Goal: Task Accomplishment & Management: Complete application form

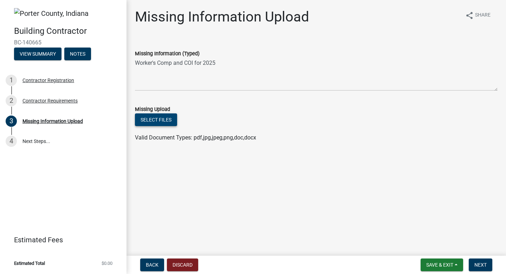
click at [170, 121] on button "Select files" at bounding box center [156, 119] width 42 height 13
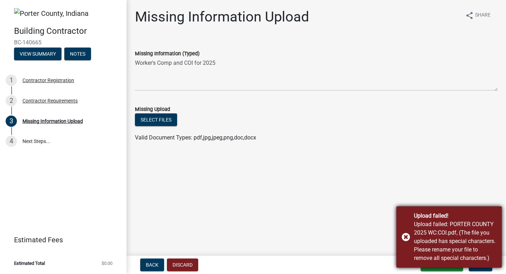
click at [405, 236] on div "Upload failed! Upload failed: PORTER COUNTY 2025 WC:COI.pdf, (The file you uplo…" at bounding box center [450, 236] width 106 height 61
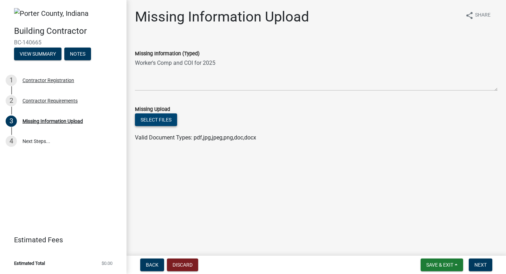
click at [163, 120] on button "Select files" at bounding box center [156, 119] width 42 height 13
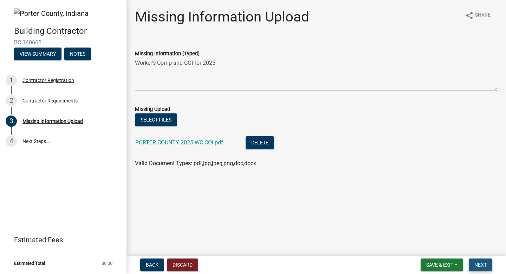
click at [477, 265] on span "Next" at bounding box center [481, 265] width 12 height 6
click at [482, 264] on span "Next" at bounding box center [481, 265] width 12 height 6
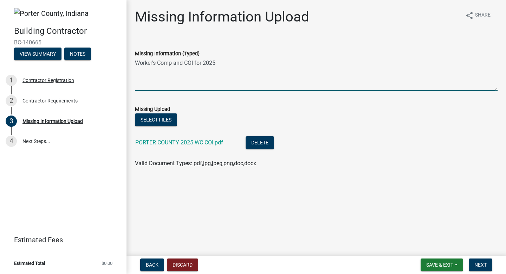
click at [198, 89] on textarea "Worker's Comp and COI for 2025" at bounding box center [316, 74] width 363 height 33
type textarea "Worker's Comp and COI for 2025"
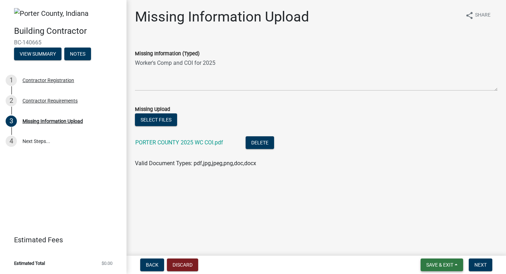
click at [429, 263] on span "Save & Exit" at bounding box center [440, 265] width 27 height 6
click at [427, 233] on button "Save" at bounding box center [435, 229] width 56 height 17
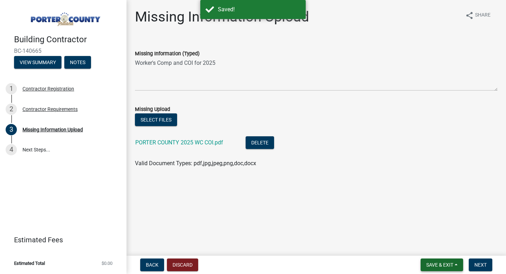
click at [437, 262] on span "Save & Exit" at bounding box center [440, 265] width 27 height 6
click at [438, 249] on button "Save & Exit" at bounding box center [435, 246] width 56 height 17
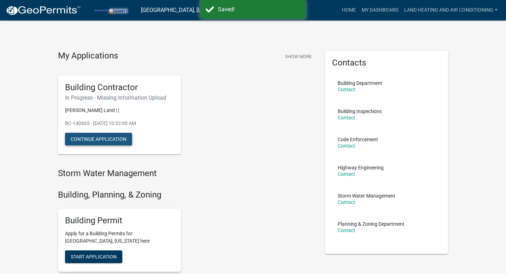
click at [128, 139] on button "Continue Application" at bounding box center [98, 139] width 67 height 13
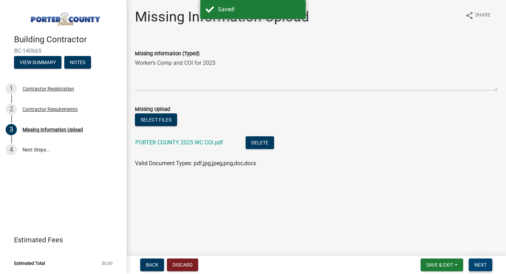
click at [478, 263] on span "Next" at bounding box center [481, 265] width 12 height 6
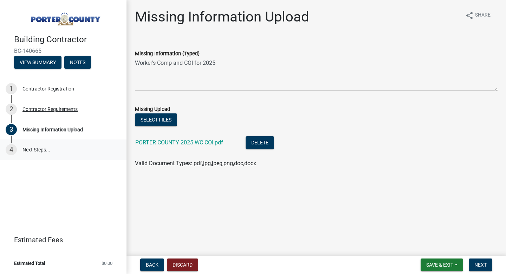
click at [25, 151] on link "4 Next Steps..." at bounding box center [63, 149] width 127 height 20
click at [5, 150] on link "4 Next Steps..." at bounding box center [63, 149] width 127 height 20
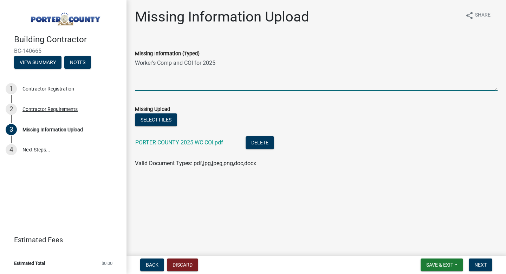
click at [170, 69] on textarea "Worker's Comp and COI for 2025" at bounding box center [316, 74] width 363 height 33
click at [186, 61] on textarea "Worker's Comp and COI for 2025" at bounding box center [316, 74] width 363 height 33
drag, startPoint x: 186, startPoint y: 61, endPoint x: 115, endPoint y: 64, distance: 71.4
click at [115, 64] on div "Building Contractor BC-140665 View Summary Notes 1 Contractor Registration 2 Co…" at bounding box center [253, 137] width 506 height 274
type textarea "WC COI for 2025"
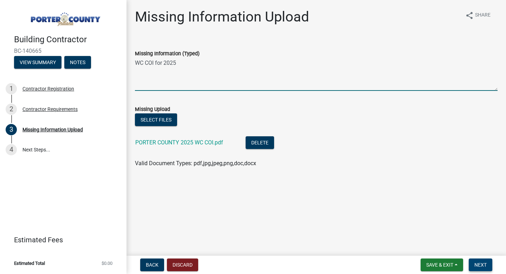
click at [477, 264] on span "Next" at bounding box center [481, 265] width 12 height 6
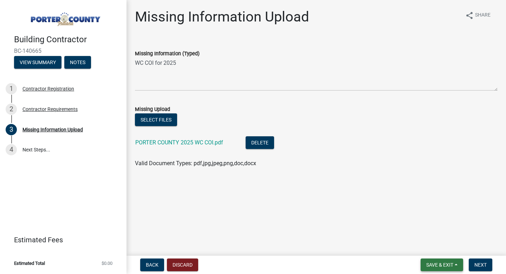
click at [433, 266] on span "Save & Exit" at bounding box center [440, 265] width 27 height 6
click at [428, 247] on button "Save & Exit" at bounding box center [435, 246] width 56 height 17
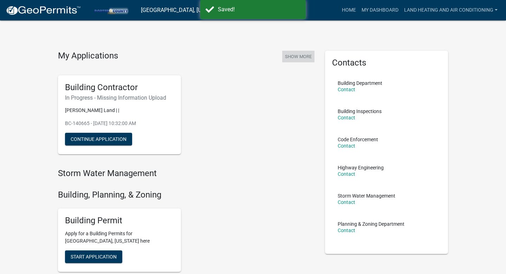
click at [300, 57] on button "Show More" at bounding box center [298, 57] width 32 height 12
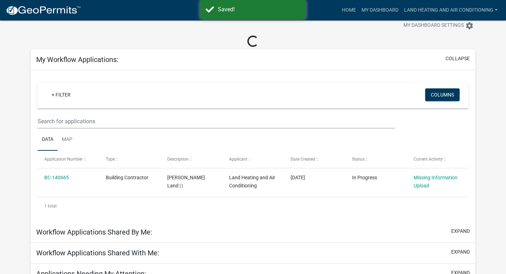
scroll to position [49, 0]
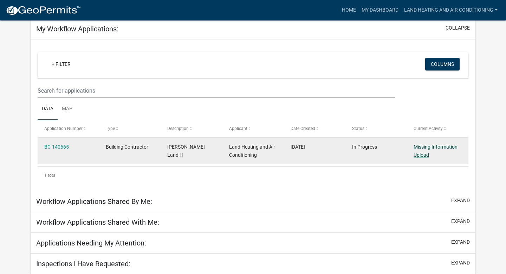
click at [426, 147] on link "Missing Information Upload" at bounding box center [436, 151] width 44 height 14
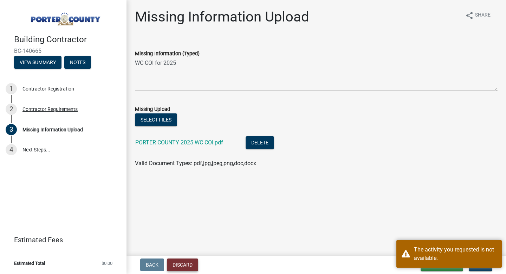
click at [194, 264] on button "Discard" at bounding box center [182, 264] width 31 height 13
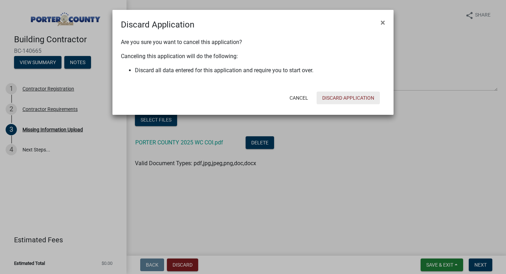
click at [367, 94] on button "Discard Application" at bounding box center [348, 97] width 63 height 13
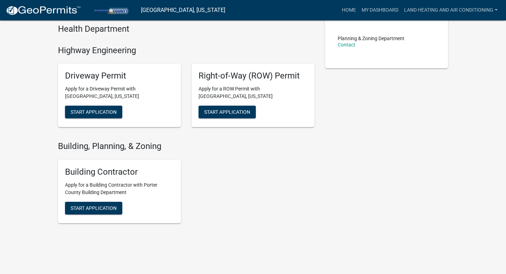
scroll to position [195, 0]
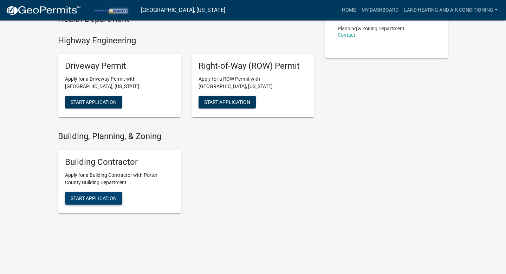
click at [91, 197] on span "Start Application" at bounding box center [94, 198] width 46 height 6
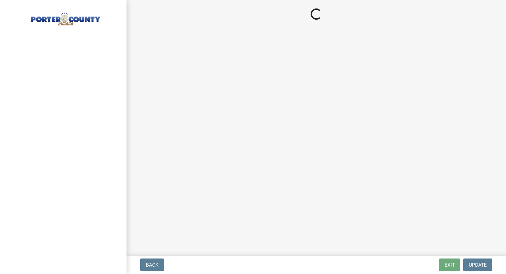
select select "IN"
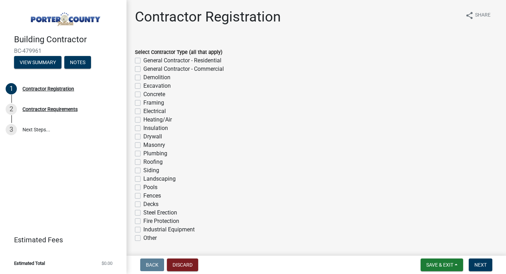
click at [143, 121] on label "Heating/Air" at bounding box center [157, 119] width 28 height 8
click at [143, 120] on input "Heating/Air" at bounding box center [145, 117] width 5 height 5
checkbox input "true"
checkbox input "false"
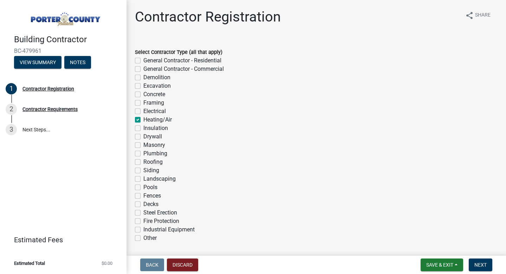
checkbox input "false"
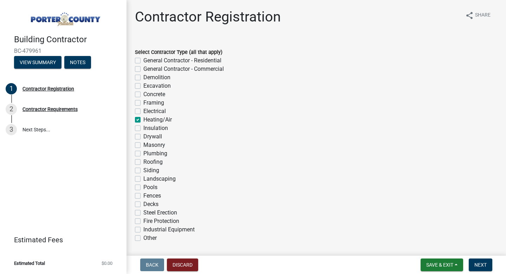
checkbox input "true"
checkbox input "false"
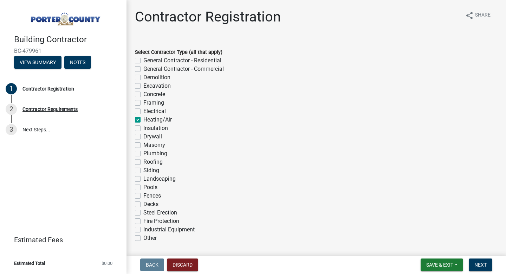
checkbox input "false"
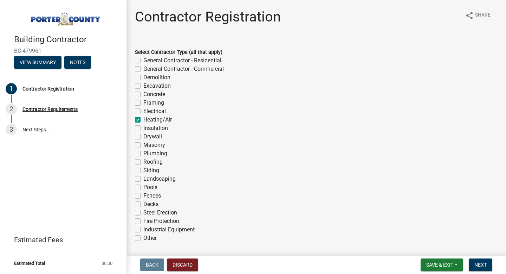
checkbox input "false"
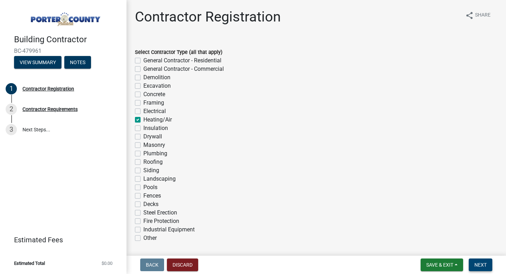
click at [476, 265] on span "Next" at bounding box center [481, 265] width 12 height 6
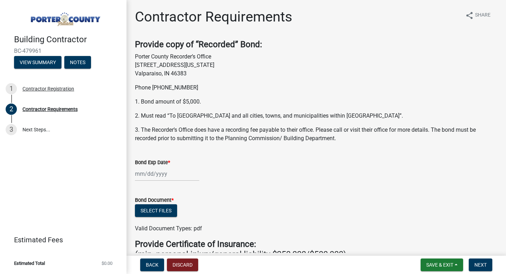
click at [169, 174] on div at bounding box center [167, 173] width 64 height 14
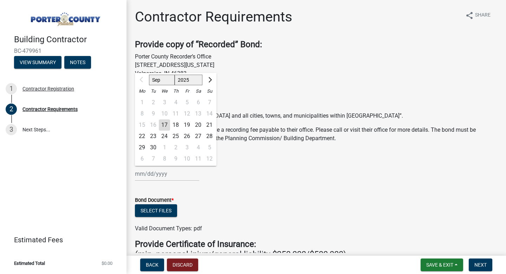
click at [241, 169] on div "Sep Oct Nov [DATE] 2026 2027 2028 2029 2030 2031 2032 2033 2034 2035 2036 2037 …" at bounding box center [316, 173] width 363 height 14
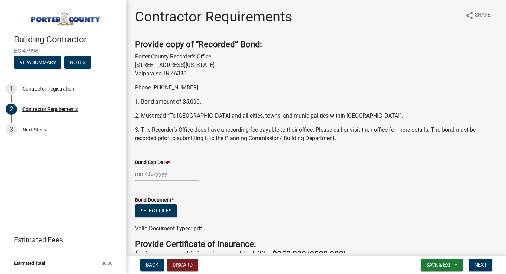
click at [143, 171] on div at bounding box center [167, 173] width 64 height 14
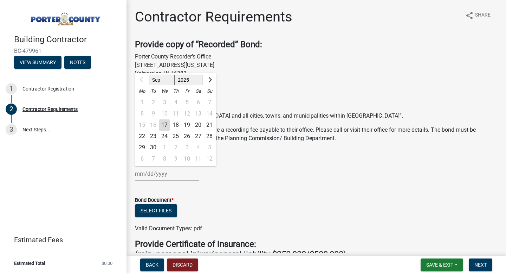
click at [163, 80] on select "Sep Oct Nov Dec" at bounding box center [162, 80] width 26 height 11
click at [191, 81] on select "2025 2026 2027 2028 2029 2030 2031 2032 2033 2034 2035 2036 2037 2038 2039 2040…" at bounding box center [189, 80] width 28 height 11
select select "2026"
click at [175, 75] on select "2025 2026 2027 2028 2029 2030 2031 2032 2033 2034 2035 2036 2037 2038 2039 2040…" at bounding box center [189, 80] width 28 height 11
click at [158, 80] on select "Sep Oct Nov Dec" at bounding box center [162, 80] width 26 height 11
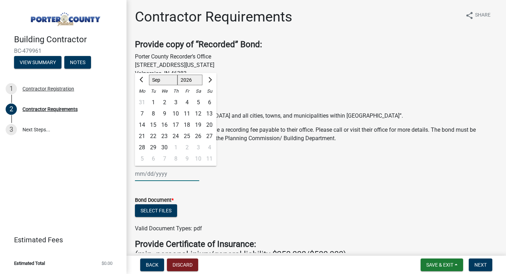
select select "6"
click at [149, 75] on select "Jan Feb Mar Apr May Jun [DATE] Aug Sep Oct Nov Dec" at bounding box center [163, 80] width 28 height 11
click at [208, 135] on div "28" at bounding box center [209, 135] width 11 height 11
type input "[DATE]"
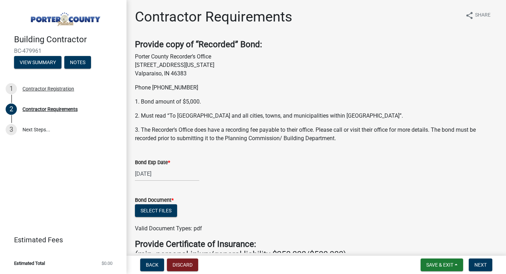
click at [249, 179] on div "[DATE]" at bounding box center [316, 173] width 363 height 14
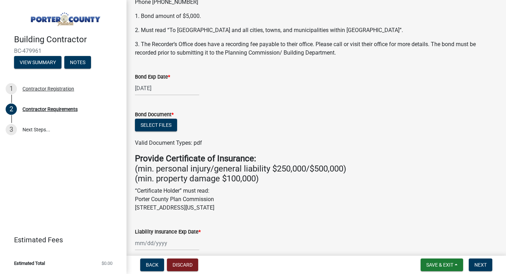
scroll to position [103, 0]
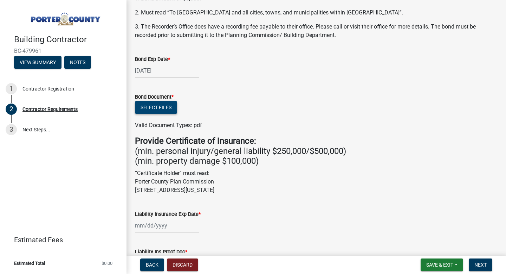
click at [160, 108] on button "Select files" at bounding box center [156, 107] width 42 height 13
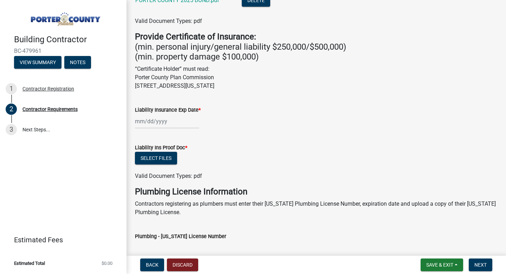
scroll to position [237, 0]
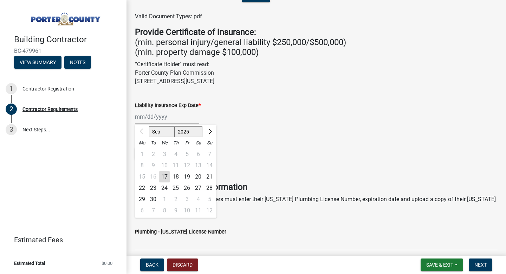
click at [143, 112] on div "Sep Oct Nov [DATE] 2026 2027 2028 2029 2030 2031 2032 2033 2034 2035 2036 2037 …" at bounding box center [167, 116] width 64 height 14
click at [164, 133] on select "Sep Oct Nov Dec" at bounding box center [162, 131] width 26 height 11
select select "11"
click at [149, 126] on select "Sep Oct Nov Dec" at bounding box center [162, 131] width 26 height 11
click at [181, 132] on select "2025 2026 2027 2028 2029 2030 2031 2032 2033 2034 2035 2036 2037 2038 2039 2040…" at bounding box center [189, 131] width 28 height 11
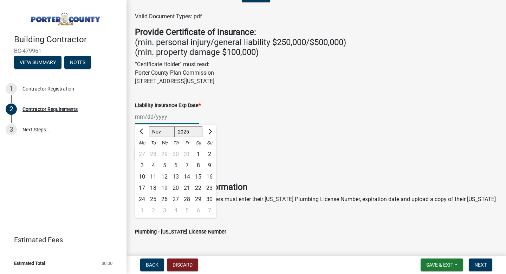
select select "2026"
click at [175, 126] on select "2025 2026 2027 2028 2029 2030 2031 2032 2033 2034 2035 2036 2037 2038 2039 2040…" at bounding box center [189, 131] width 28 height 11
click at [166, 134] on select "Sep Oct Nov Dec" at bounding box center [162, 131] width 26 height 11
select select "7"
click at [149, 126] on select "Jan Feb Mar Apr May Jun [DATE] Aug Sep Oct Nov Dec" at bounding box center [163, 131] width 28 height 11
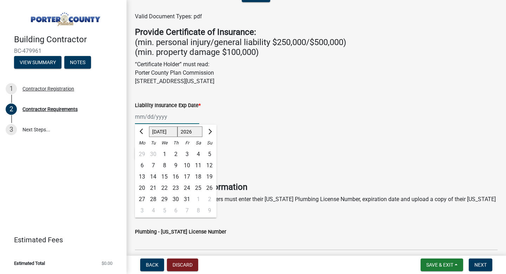
click at [165, 185] on div "22" at bounding box center [164, 187] width 11 height 11
type input "[DATE]"
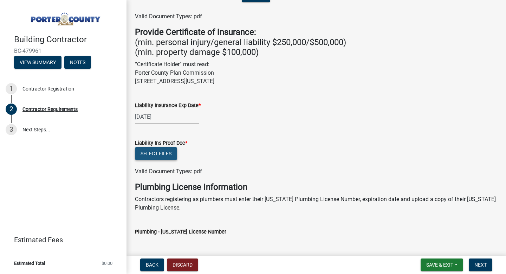
click at [168, 155] on button "Select files" at bounding box center [156, 153] width 42 height 13
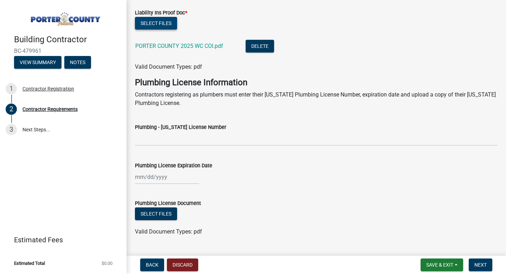
scroll to position [384, 0]
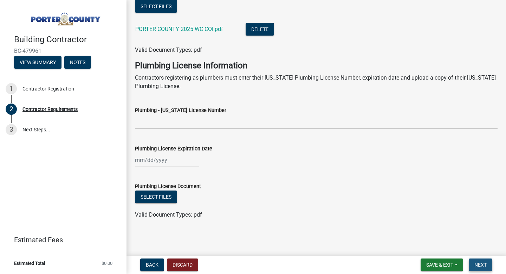
click at [477, 262] on span "Next" at bounding box center [481, 265] width 12 height 6
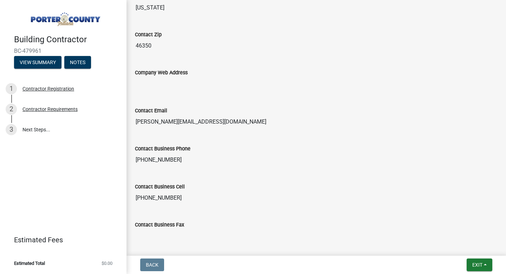
scroll to position [437, 0]
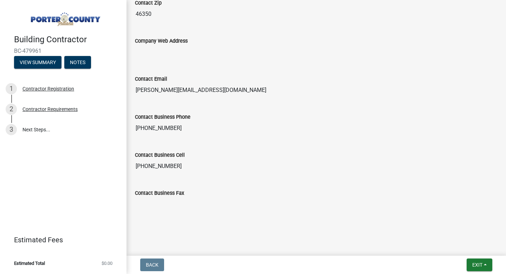
click at [160, 127] on input "[PHONE_NUMBER]" at bounding box center [316, 128] width 363 height 14
drag, startPoint x: 174, startPoint y: 129, endPoint x: 155, endPoint y: 128, distance: 18.6
click at [155, 128] on input "[PHONE_NUMBER]" at bounding box center [316, 128] width 363 height 14
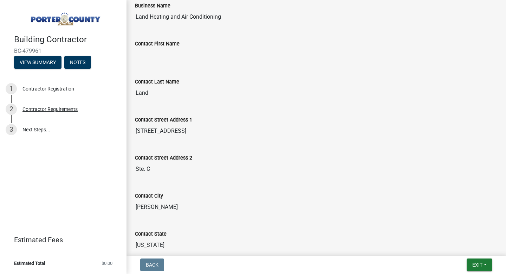
scroll to position [0, 0]
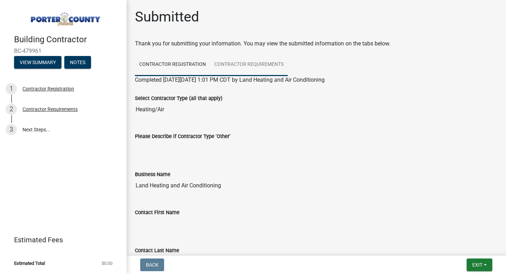
click at [266, 66] on link "Contractor Requirements" at bounding box center [249, 64] width 78 height 23
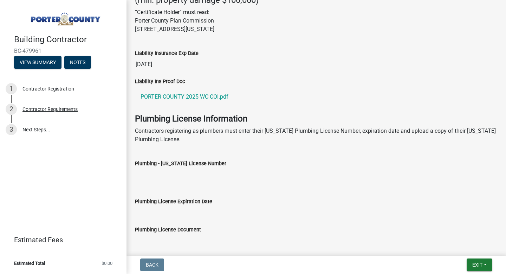
scroll to position [320, 0]
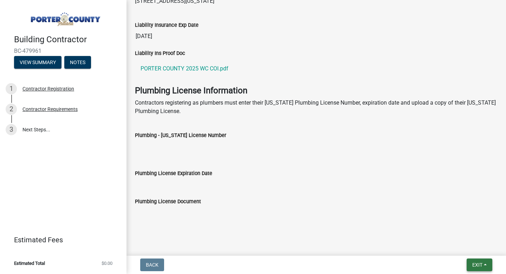
click at [474, 264] on span "Exit" at bounding box center [478, 265] width 10 height 6
click at [466, 241] on button "Save & Exit" at bounding box center [465, 246] width 56 height 17
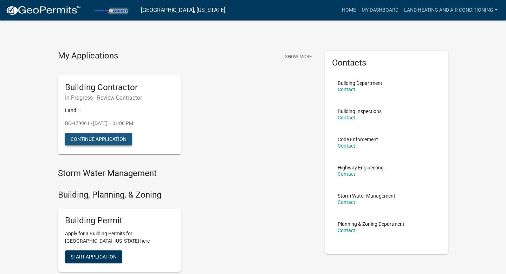
click at [114, 145] on button "Continue Application" at bounding box center [98, 139] width 67 height 13
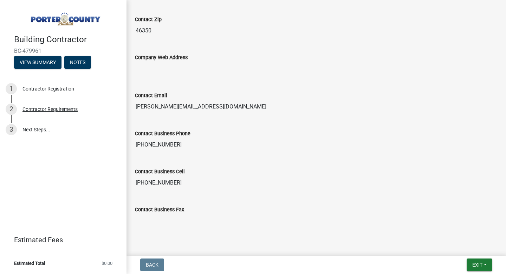
scroll to position [437, 0]
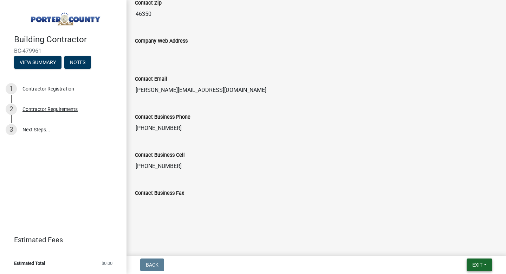
click at [468, 262] on button "Exit" at bounding box center [480, 264] width 26 height 13
click at [466, 241] on button "Save & Exit" at bounding box center [465, 246] width 56 height 17
